Goal: Information Seeking & Learning: Learn about a topic

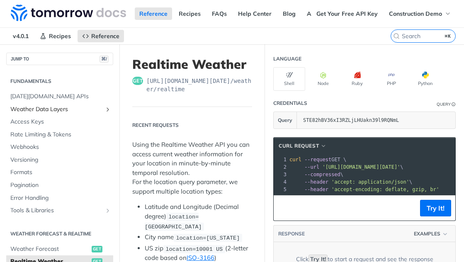
click at [39, 113] on span "Weather Data Layers" at bounding box center [56, 109] width 92 height 8
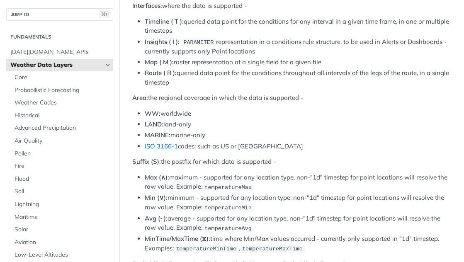
scroll to position [537, 0]
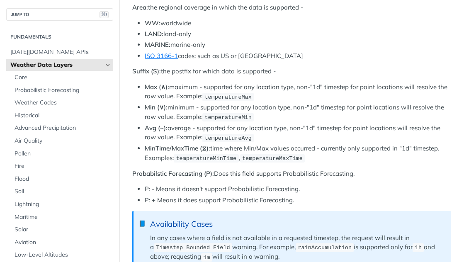
click at [2, 16] on div "JUMP TO ⌘/" at bounding box center [59, 10] width 119 height 21
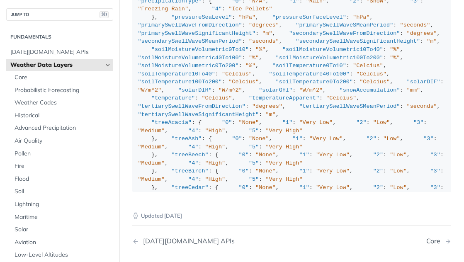
scroll to position [164, 0]
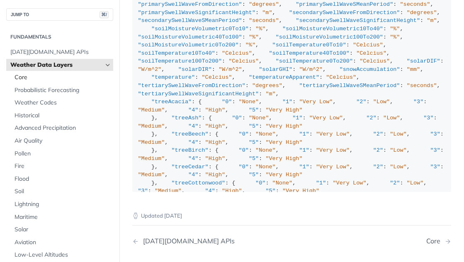
click at [56, 76] on span "Core" at bounding box center [63, 77] width 97 height 8
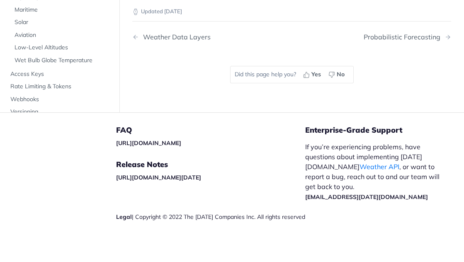
scroll to position [58, 0]
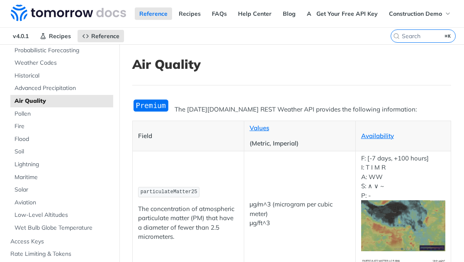
scroll to position [116, 0]
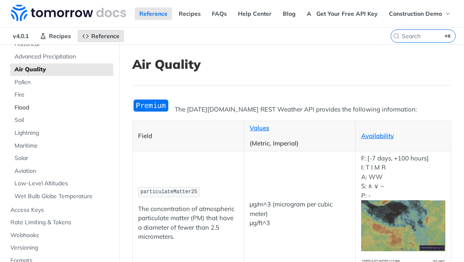
click at [56, 106] on span "Flood" at bounding box center [63, 108] width 97 height 8
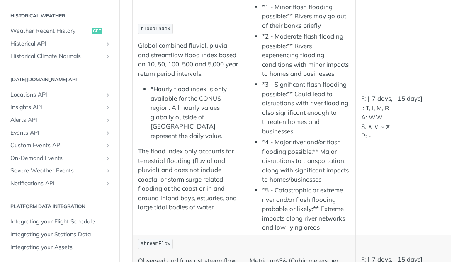
scroll to position [492, 0]
click at [53, 165] on link "Severe Weather Events" at bounding box center [59, 170] width 107 height 12
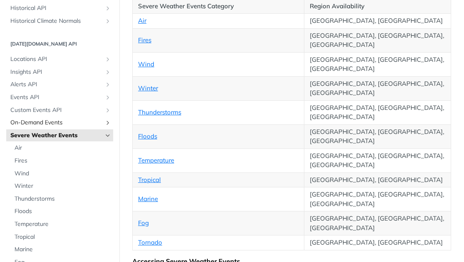
scroll to position [323, 0]
